Goal: Transaction & Acquisition: Book appointment/travel/reservation

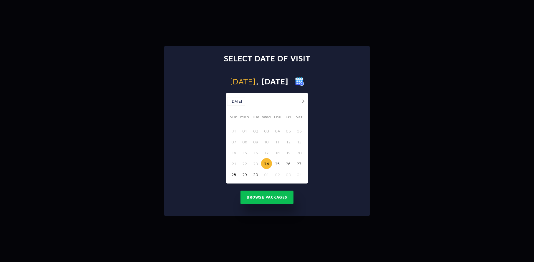
click at [302, 99] on button "button" at bounding box center [302, 100] width 7 height 7
click at [258, 142] on button "07" at bounding box center [255, 141] width 11 height 11
click at [265, 198] on button "Browse Packages" at bounding box center [266, 197] width 53 height 14
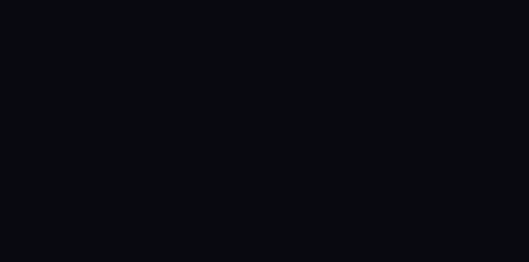
drag, startPoint x: 95, startPoint y: 85, endPoint x: 138, endPoint y: 90, distance: 43.8
drag, startPoint x: 97, startPoint y: 76, endPoint x: 181, endPoint y: 85, distance: 85.1
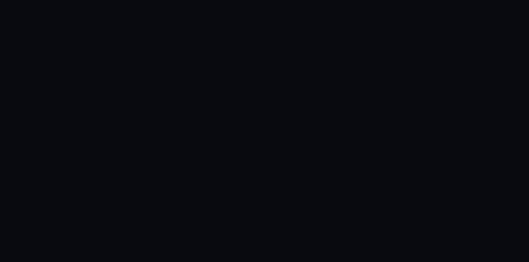
drag, startPoint x: 93, startPoint y: 105, endPoint x: 153, endPoint y: 104, distance: 60.4
drag, startPoint x: 146, startPoint y: 103, endPoint x: 95, endPoint y: 47, distance: 75.5
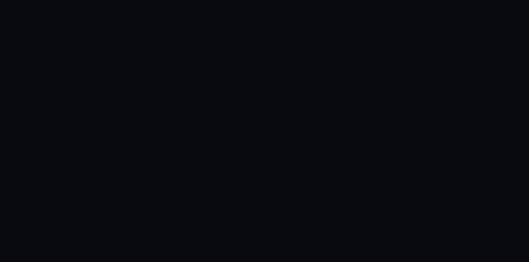
drag, startPoint x: 147, startPoint y: 102, endPoint x: 89, endPoint y: 48, distance: 79.2
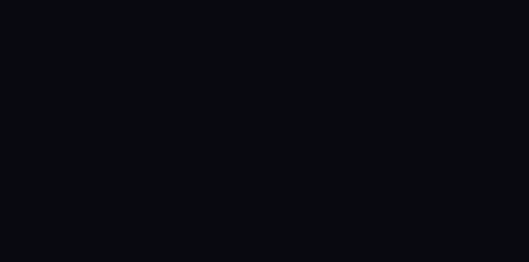
drag, startPoint x: 432, startPoint y: 80, endPoint x: 429, endPoint y: 80, distance: 3.2
drag, startPoint x: 96, startPoint y: 102, endPoint x: 141, endPoint y: 104, distance: 45.7
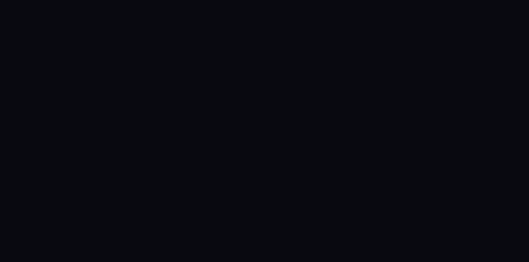
drag, startPoint x: 96, startPoint y: 51, endPoint x: 153, endPoint y: 51, distance: 57.7
drag, startPoint x: 189, startPoint y: 121, endPoint x: 388, endPoint y: 161, distance: 202.8
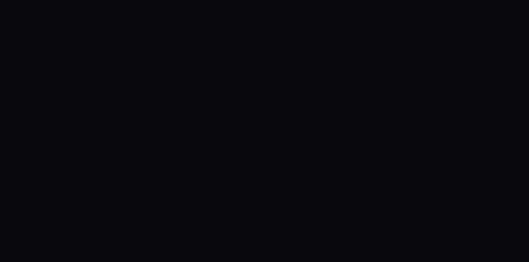
drag, startPoint x: 397, startPoint y: 160, endPoint x: 92, endPoint y: 126, distance: 306.7
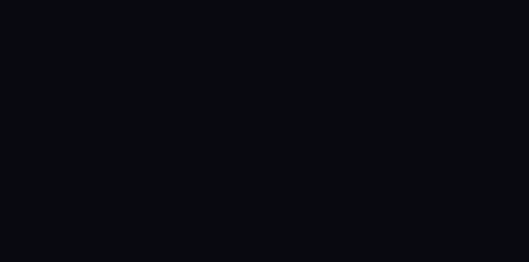
drag, startPoint x: 96, startPoint y: 122, endPoint x: 388, endPoint y: 166, distance: 294.6
drag, startPoint x: 98, startPoint y: 125, endPoint x: 387, endPoint y: 161, distance: 291.1
